Goal: Task Accomplishment & Management: Use online tool/utility

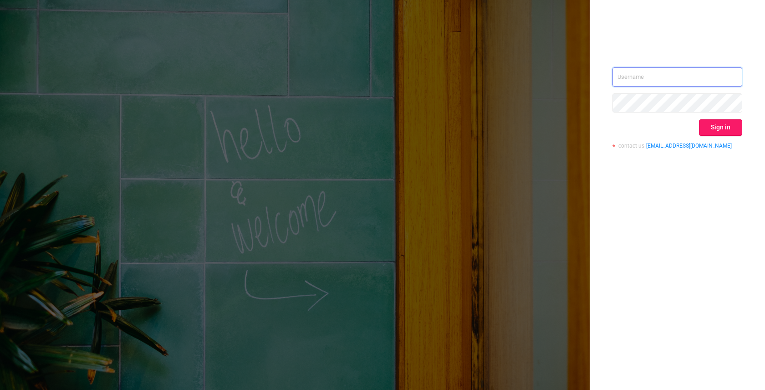
type input "[EMAIL_ADDRESS]"
click at [715, 130] on button "Sign in" at bounding box center [720, 127] width 43 height 16
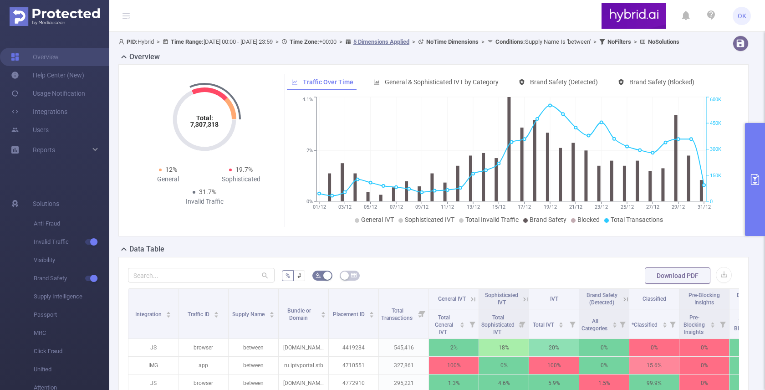
click at [760, 146] on button "primary" at bounding box center [755, 179] width 20 height 113
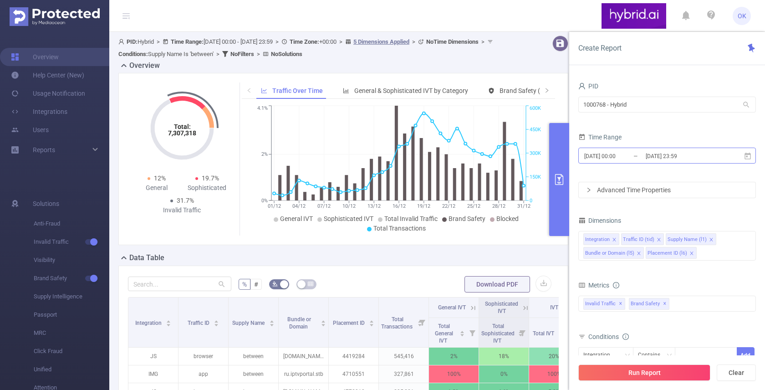
click at [622, 159] on input "[DATE] 00:00" at bounding box center [620, 156] width 74 height 12
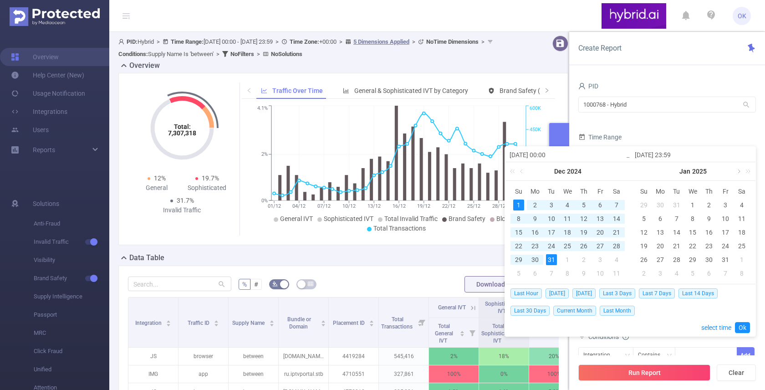
click at [739, 171] on link at bounding box center [738, 171] width 8 height 18
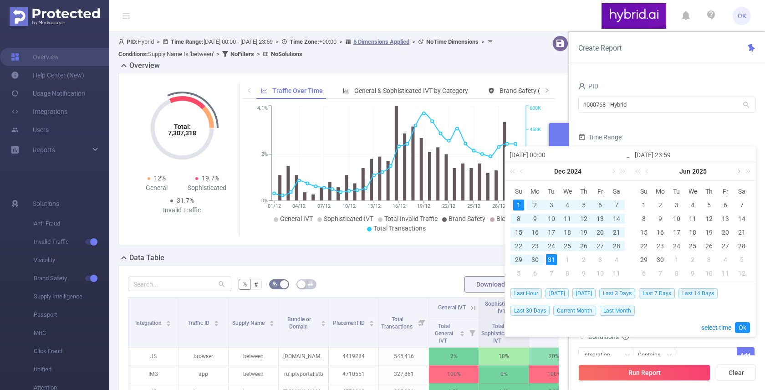
click at [739, 171] on link at bounding box center [738, 171] width 8 height 18
click at [739, 173] on link at bounding box center [738, 171] width 8 height 18
click at [724, 203] on div "1" at bounding box center [725, 204] width 11 height 11
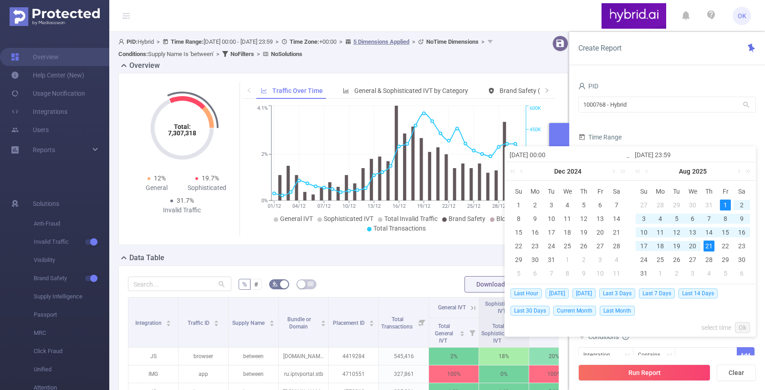
click at [707, 245] on div "21" at bounding box center [709, 245] width 11 height 11
type input "[DATE] 00:00"
type input "[DATE] 23:59"
type input "[DATE] 00:00"
type input "[DATE] 23:59"
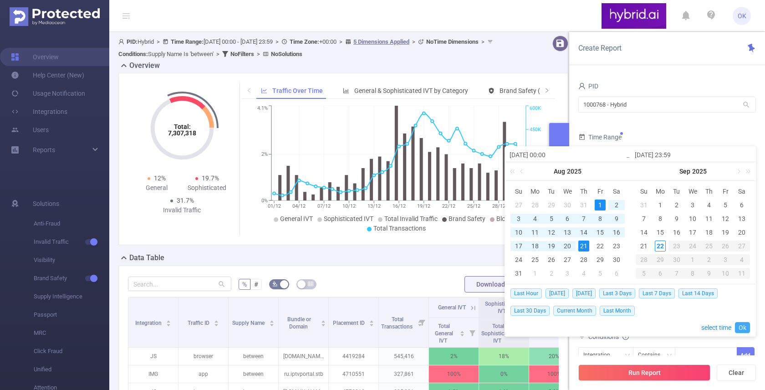
click at [742, 327] on link "Ok" at bounding box center [742, 327] width 15 height 11
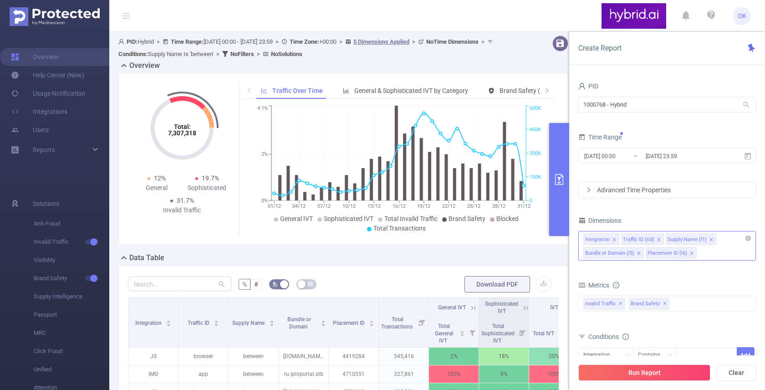
click at [718, 253] on div "Integration Traffic ID (tid) Supply Name (l1) Bundle or Domain (l5) Placement I…" at bounding box center [667, 246] width 178 height 30
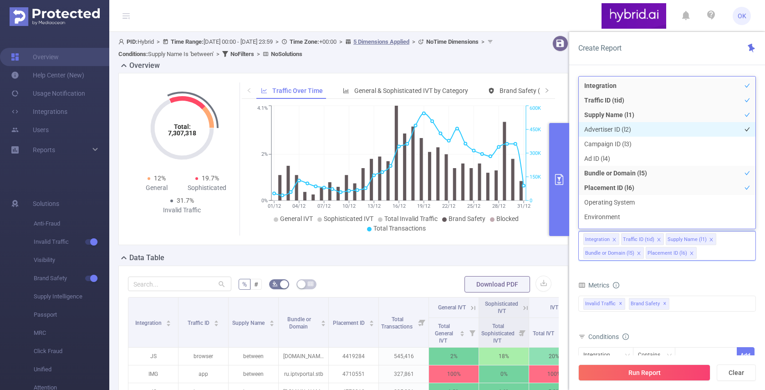
click at [624, 127] on li "Advertiser ID (l2)" at bounding box center [667, 129] width 177 height 15
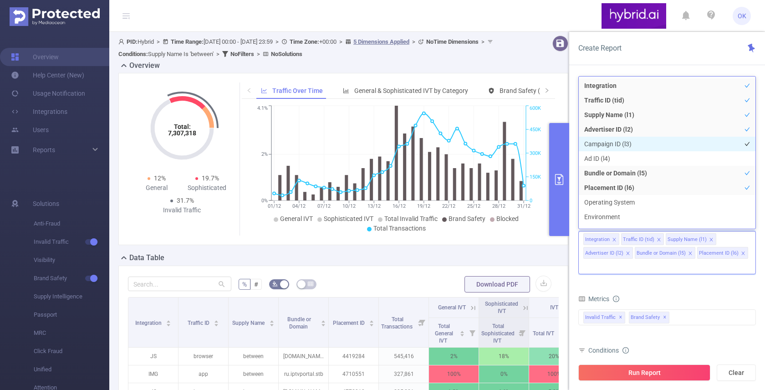
click at [616, 141] on li "Campaign ID (l3)" at bounding box center [667, 144] width 177 height 15
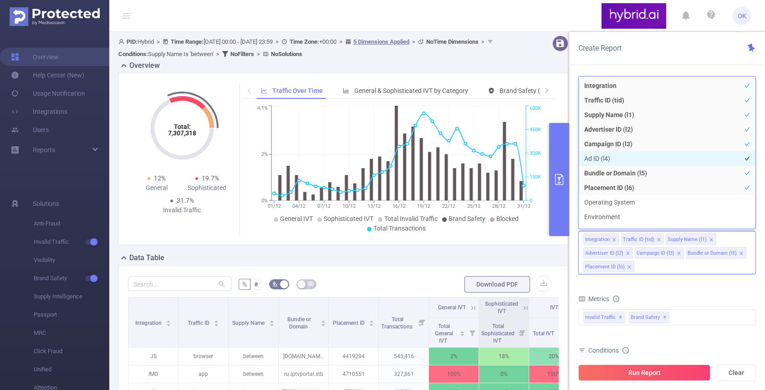
click at [607, 160] on li "Ad ID (l4)" at bounding box center [667, 158] width 177 height 15
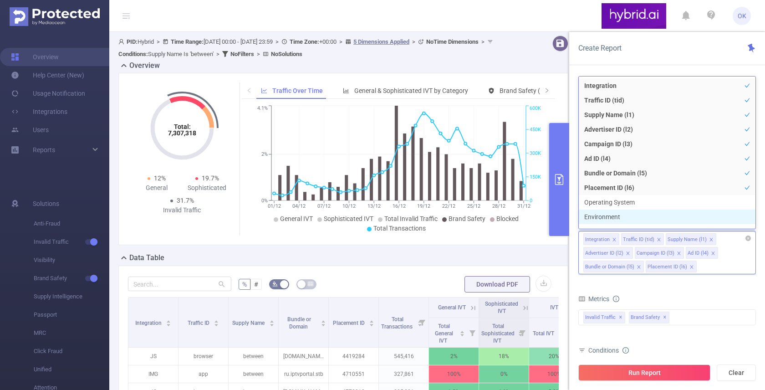
scroll to position [10, 0]
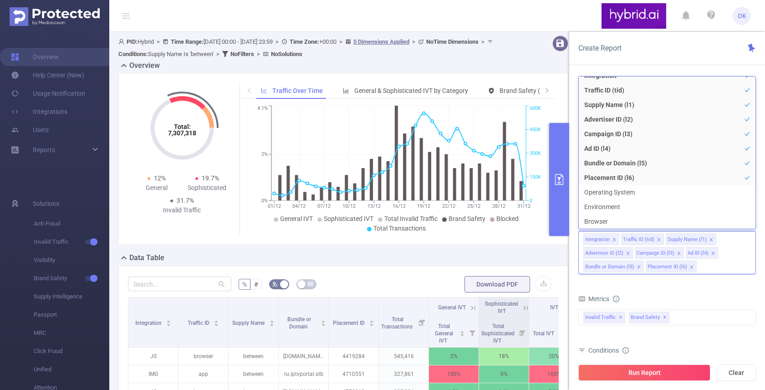
click at [699, 294] on div "Metrics" at bounding box center [667, 299] width 178 height 15
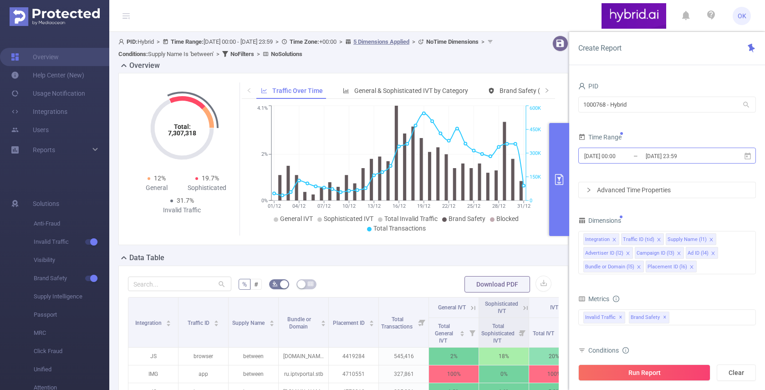
click at [653, 160] on input "[DATE] 23:59" at bounding box center [682, 156] width 74 height 12
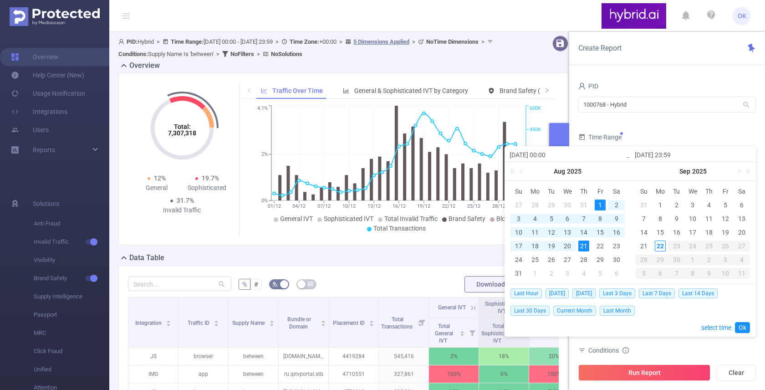
click at [651, 137] on div "Time Range" at bounding box center [667, 138] width 178 height 15
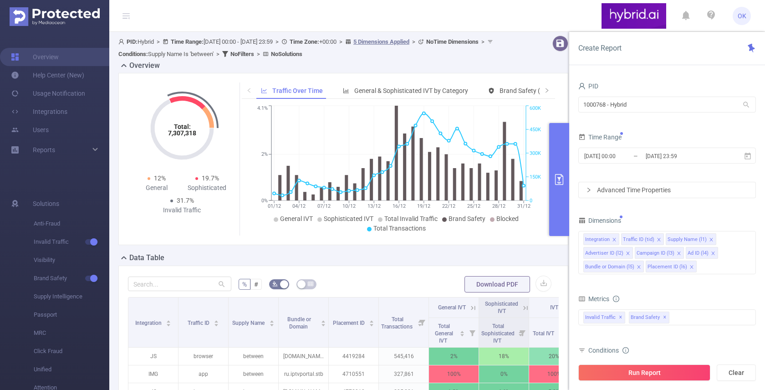
click at [622, 188] on div "Advanced Time Properties" at bounding box center [667, 189] width 177 height 15
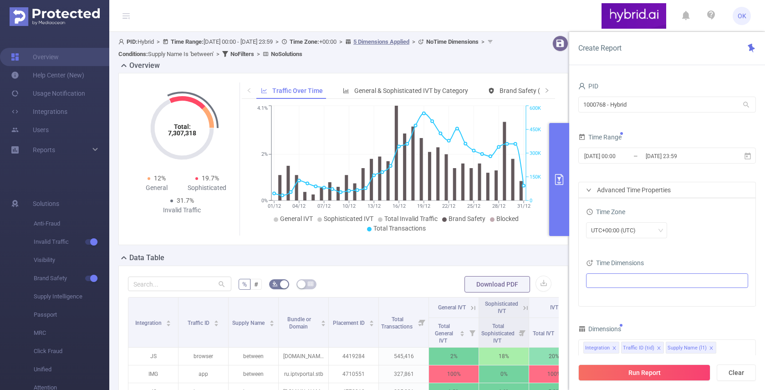
click at [602, 284] on ul at bounding box center [664, 281] width 150 height 14
click at [602, 301] on span at bounding box center [602, 297] width 7 height 7
click at [700, 217] on div "Time Zone" at bounding box center [667, 212] width 162 height 15
click at [696, 226] on div "UTC+00:00 (UTC)" at bounding box center [667, 230] width 162 height 16
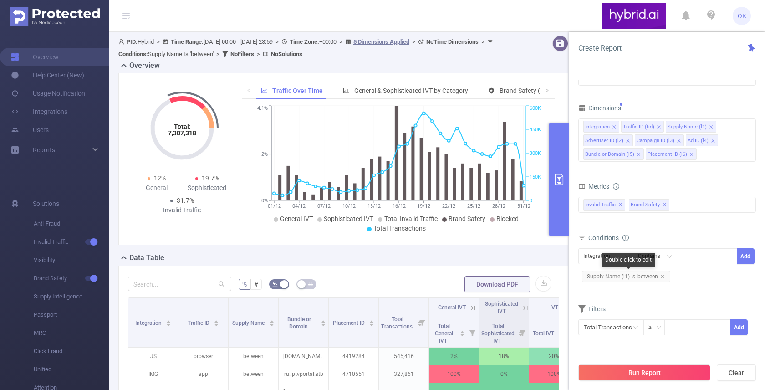
click at [666, 277] on span "Supply Name (l1) Is 'between'" at bounding box center [626, 276] width 88 height 12
click at [663, 276] on icon "icon: close" at bounding box center [662, 276] width 5 height 5
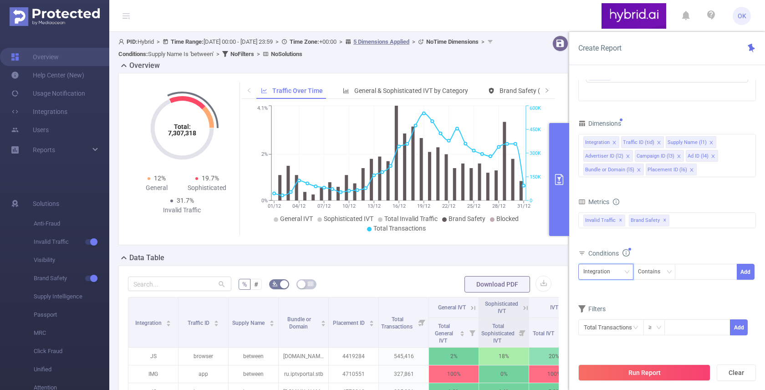
click at [620, 268] on div "Integration" at bounding box center [605, 271] width 45 height 15
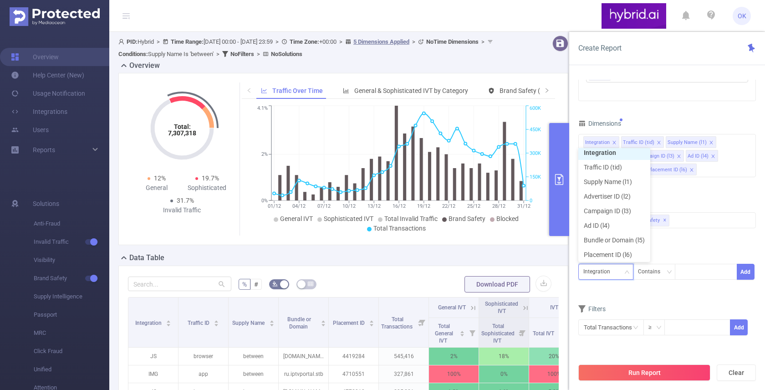
scroll to position [2, 0]
click at [608, 184] on li "Supply Name (l1)" at bounding box center [614, 184] width 72 height 15
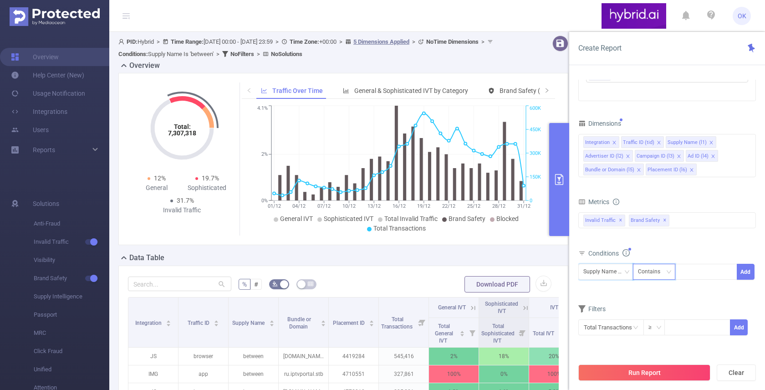
click at [641, 274] on div "Contains" at bounding box center [652, 271] width 29 height 15
click at [640, 305] on li "Is" at bounding box center [662, 305] width 61 height 15
click at [686, 276] on div at bounding box center [706, 271] width 52 height 15
type input "ы"
type input "sape"
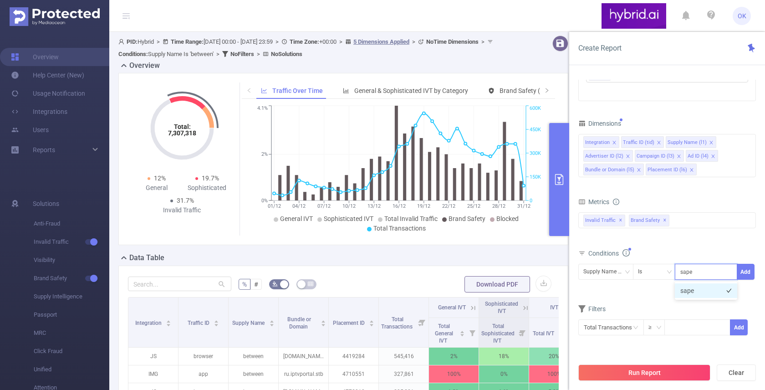
click at [704, 291] on li "sape" at bounding box center [706, 290] width 62 height 15
click at [743, 274] on button "Add" at bounding box center [746, 272] width 18 height 16
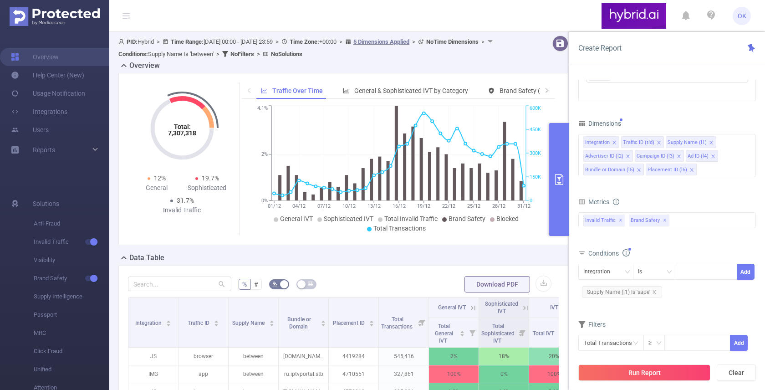
click at [677, 308] on form "Dimensions Integration Traffic ID (tid) Supply Name (l1) Advertiser ID (l2) Cam…" at bounding box center [667, 239] width 178 height 245
click at [640, 372] on button "Run Report" at bounding box center [644, 372] width 132 height 16
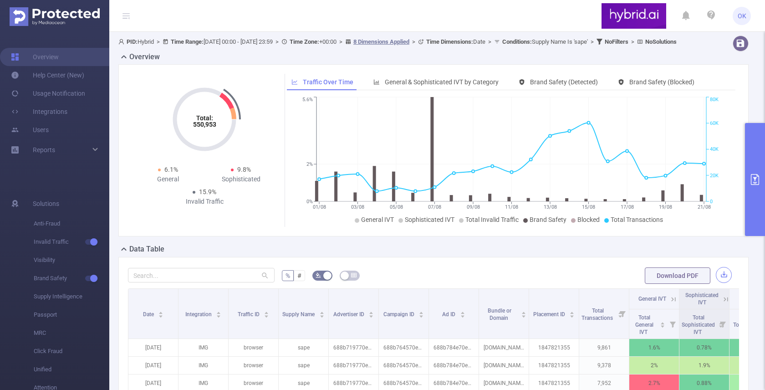
click at [722, 283] on button "button" at bounding box center [724, 275] width 16 height 16
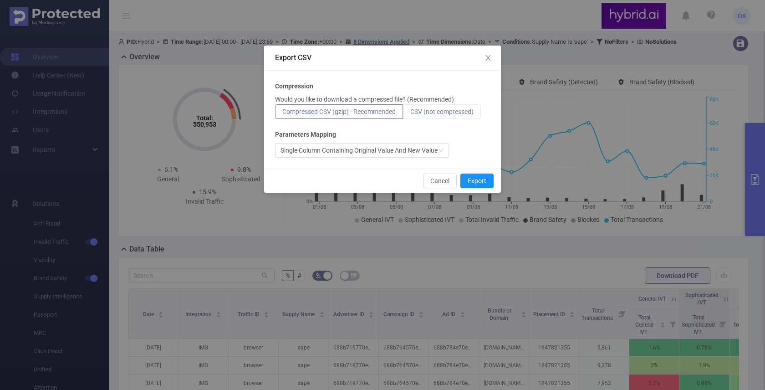
click at [453, 111] on span "CSV (not compressed)" at bounding box center [441, 111] width 63 height 7
click at [410, 114] on input "CSV (not compressed)" at bounding box center [410, 114] width 0 height 0
click at [367, 108] on span "Compressed CSV (gzip) - Recommended" at bounding box center [338, 111] width 113 height 7
click at [282, 114] on input "Compressed CSV (gzip) - Recommended" at bounding box center [282, 114] width 0 height 0
click at [427, 112] on span "CSV (not compressed)" at bounding box center [441, 111] width 63 height 7
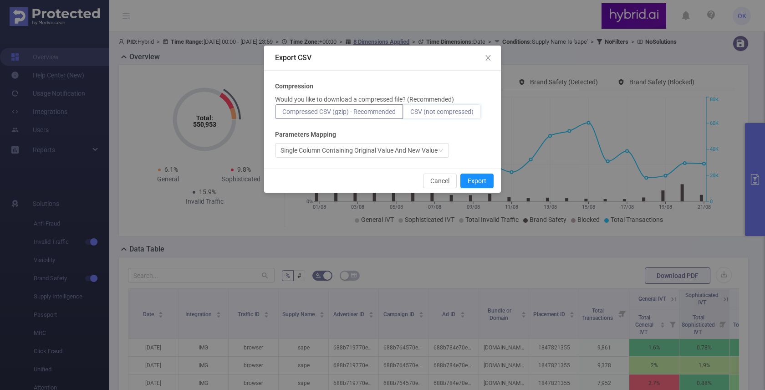
click at [410, 114] on input "CSV (not compressed)" at bounding box center [410, 114] width 0 height 0
click at [474, 180] on button "Export" at bounding box center [476, 180] width 33 height 15
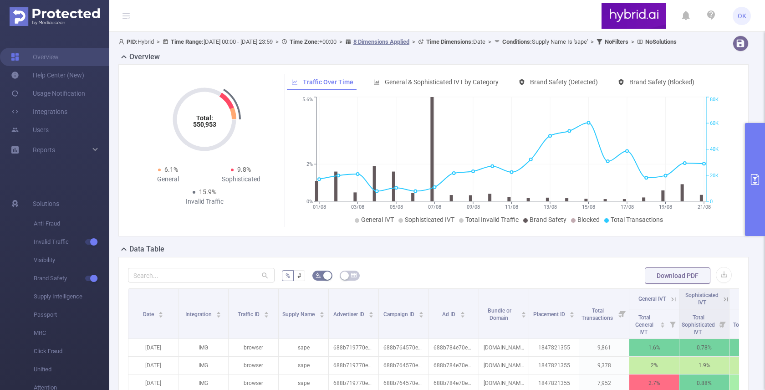
click at [752, 217] on button "primary" at bounding box center [755, 179] width 20 height 113
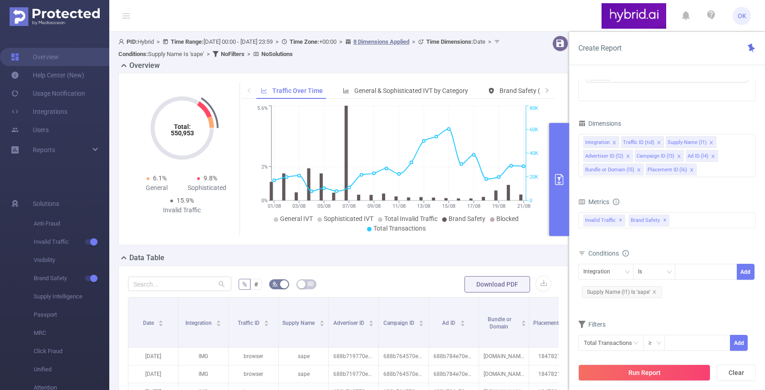
click at [723, 189] on form "Dimensions Integration Traffic ID (tid) Supply Name (l1) Advertiser ID (l2) Cam…" at bounding box center [667, 239] width 178 height 245
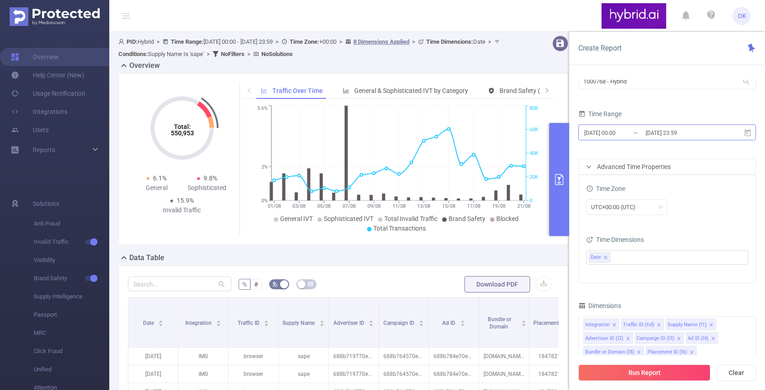
click at [631, 134] on input "[DATE] 00:00" at bounding box center [620, 133] width 74 height 12
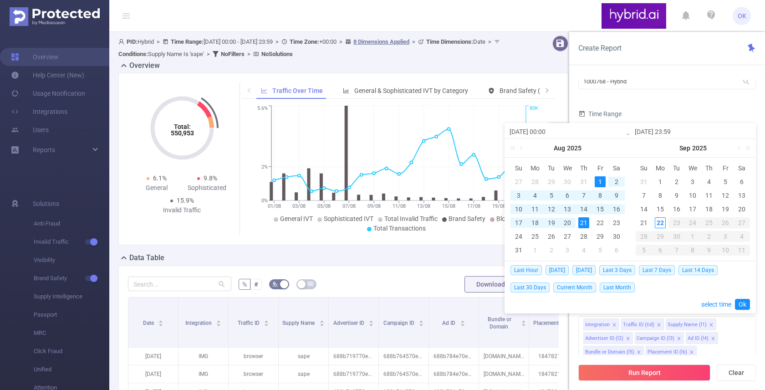
click at [600, 211] on div "15" at bounding box center [600, 209] width 11 height 11
click at [582, 223] on div "21" at bounding box center [583, 222] width 11 height 11
type input "[DATE] 00:00"
click at [745, 302] on link "Ok" at bounding box center [742, 304] width 15 height 11
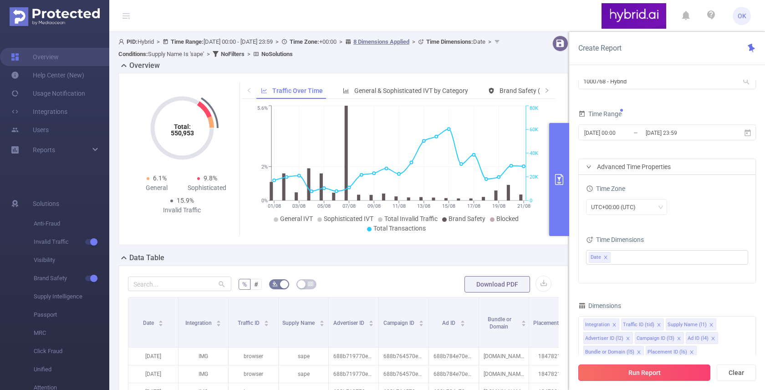
click at [628, 378] on button "Run Report" at bounding box center [644, 372] width 132 height 16
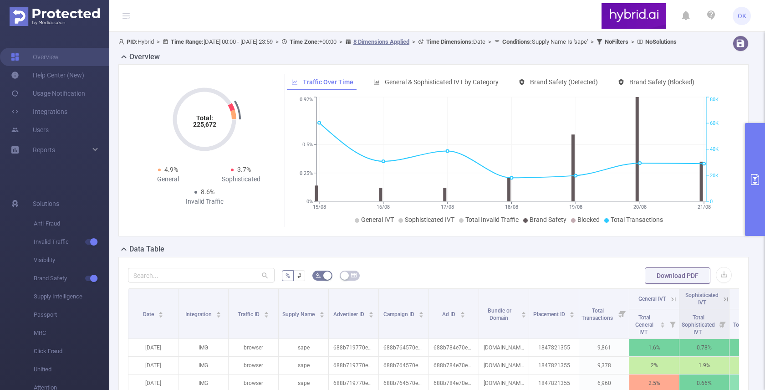
click at [751, 203] on button "primary" at bounding box center [755, 179] width 20 height 113
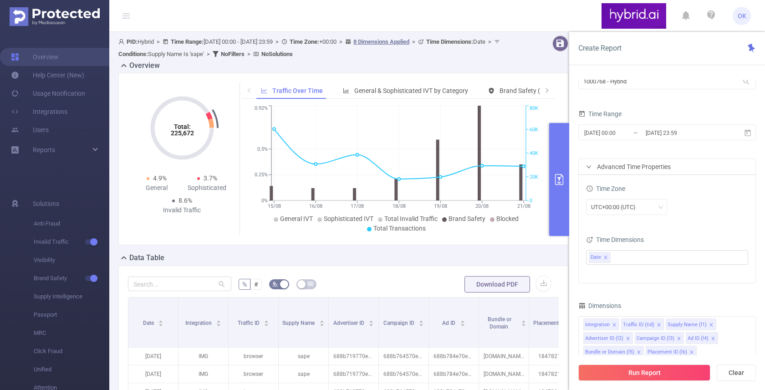
click at [472, 262] on div "Data Table" at bounding box center [346, 258] width 457 height 13
click at [499, 240] on div "Total: 225,672 Total: 225,672 4.9% General 3.7% Sophisticated 8.6% Invalid Traf…" at bounding box center [343, 159] width 450 height 172
click at [524, 257] on div "Data Table" at bounding box center [346, 258] width 457 height 13
click at [562, 214] on button "primary" at bounding box center [559, 179] width 20 height 113
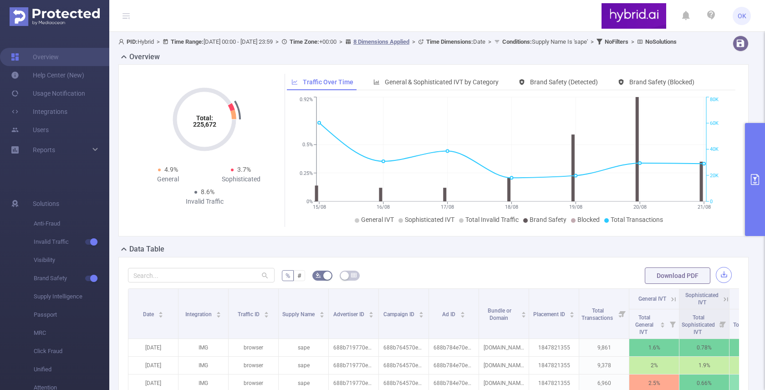
click at [724, 283] on button "button" at bounding box center [724, 275] width 16 height 16
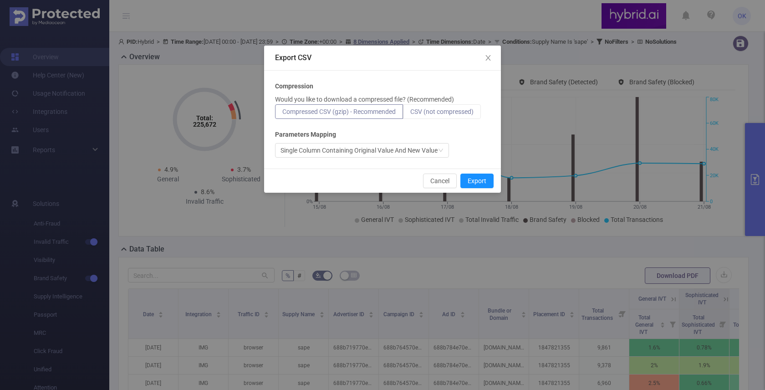
click at [446, 108] on span "CSV (not compressed)" at bounding box center [441, 111] width 63 height 7
click at [410, 114] on input "CSV (not compressed)" at bounding box center [410, 114] width 0 height 0
click at [476, 181] on button "Export" at bounding box center [476, 180] width 33 height 15
